Goal: Find specific page/section: Find specific page/section

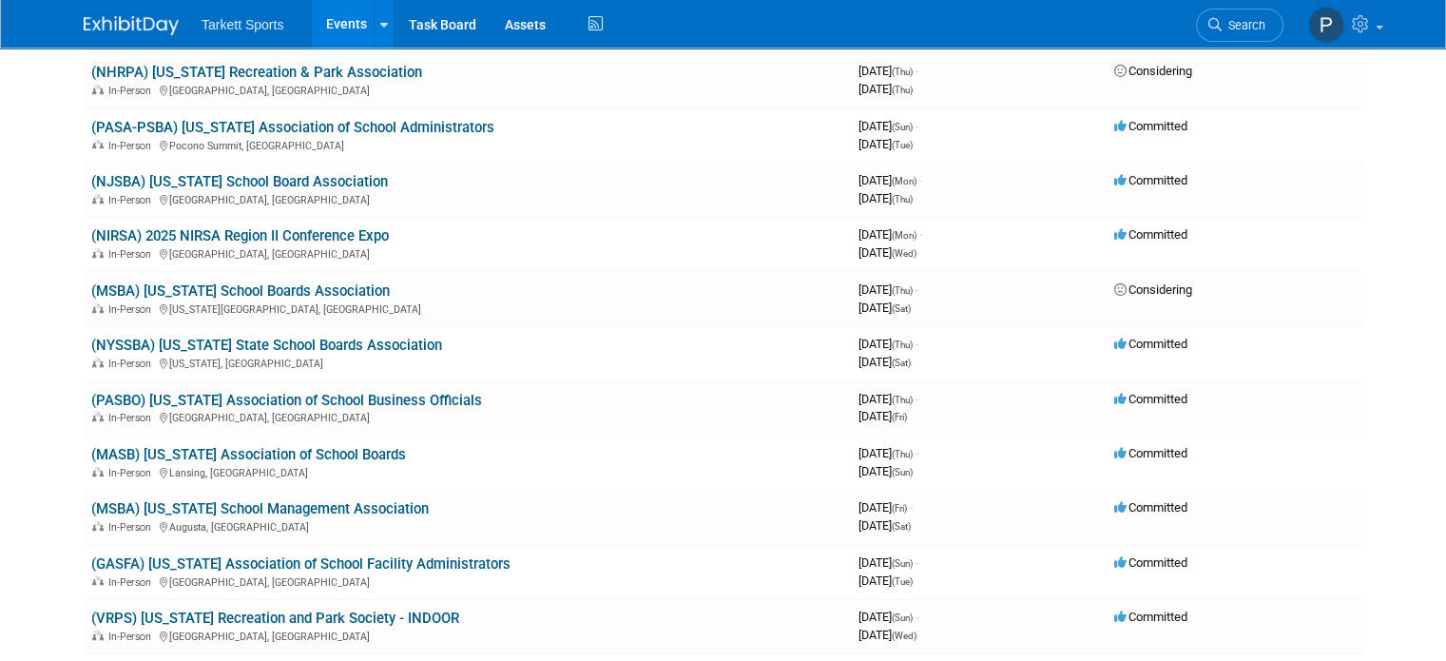
scroll to position [1251, 0]
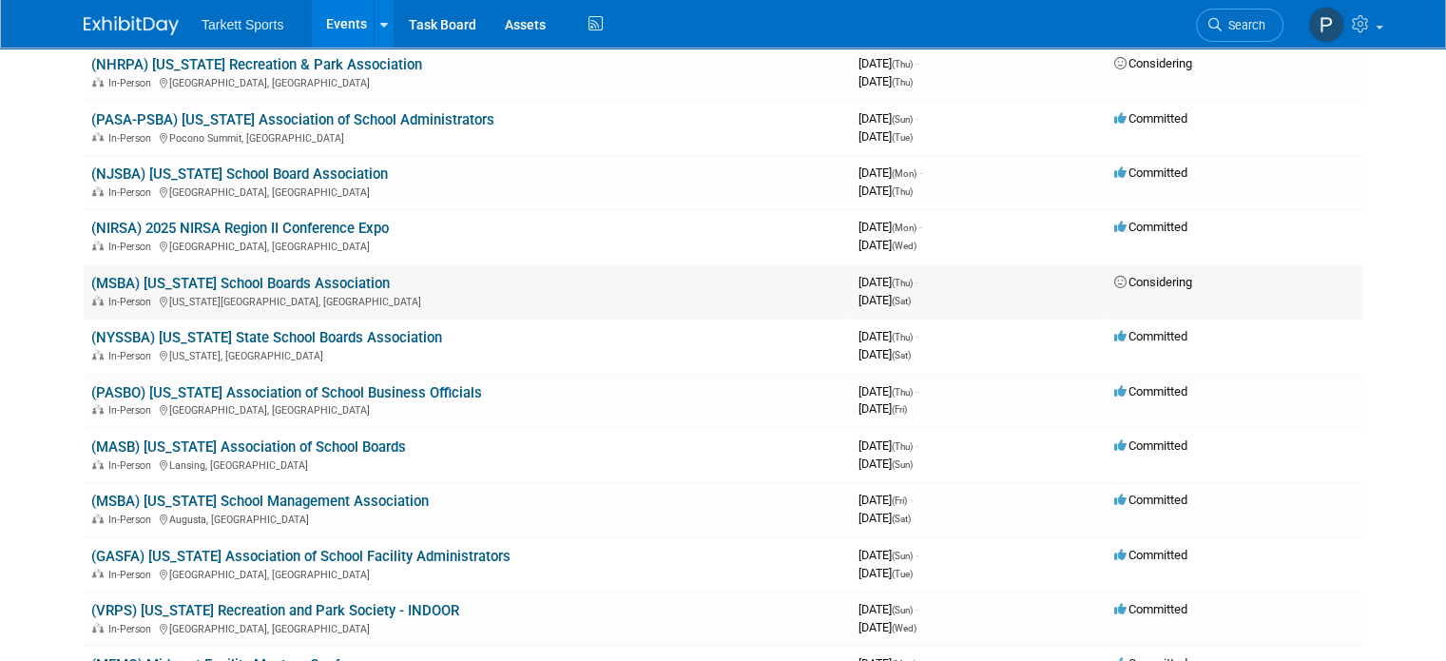
click at [246, 275] on link "(MSBA) [US_STATE] School Boards Association" at bounding box center [240, 283] width 299 height 17
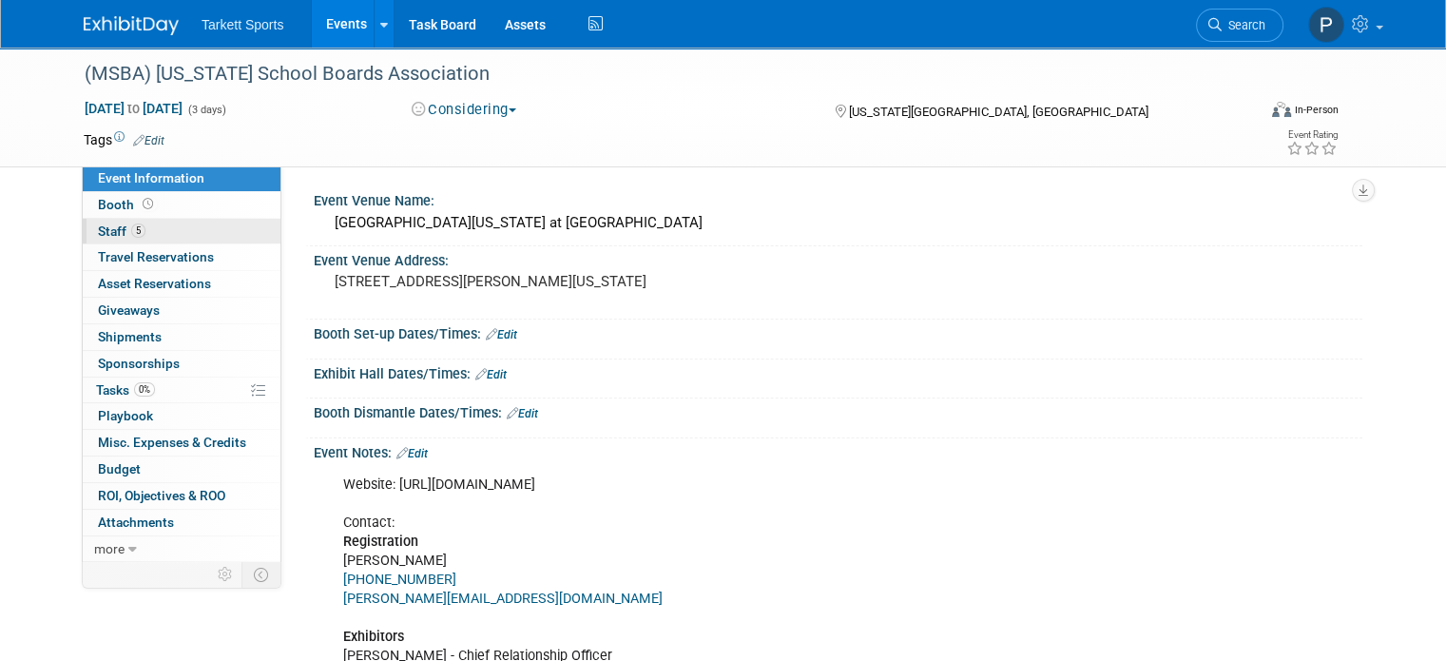
click at [98, 224] on span "Staff 5" at bounding box center [122, 230] width 48 height 15
